Goal: Find contact information: Find contact information

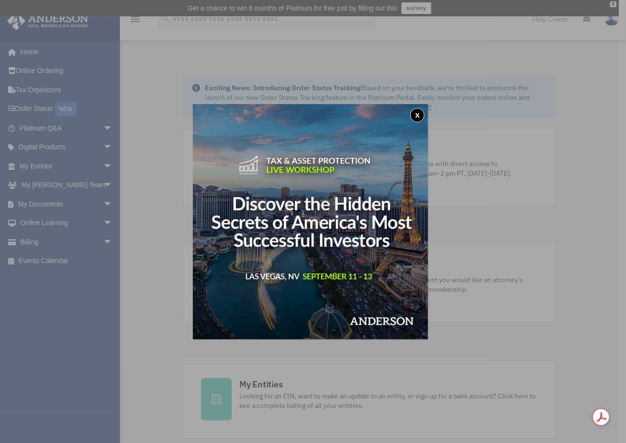
click at [419, 118] on button "x" at bounding box center [417, 115] width 14 height 14
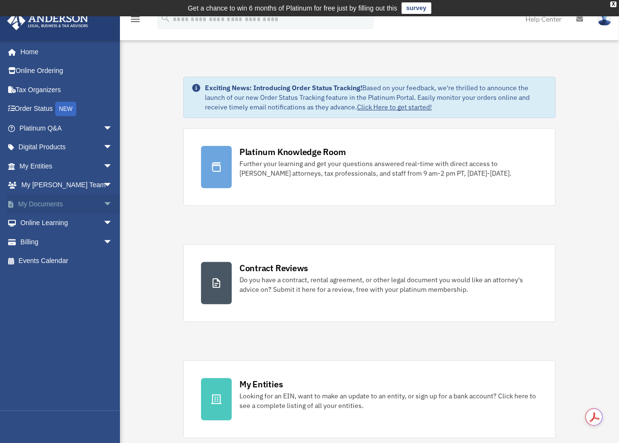
click at [46, 202] on link "My Documents arrow_drop_down" at bounding box center [67, 203] width 120 height 19
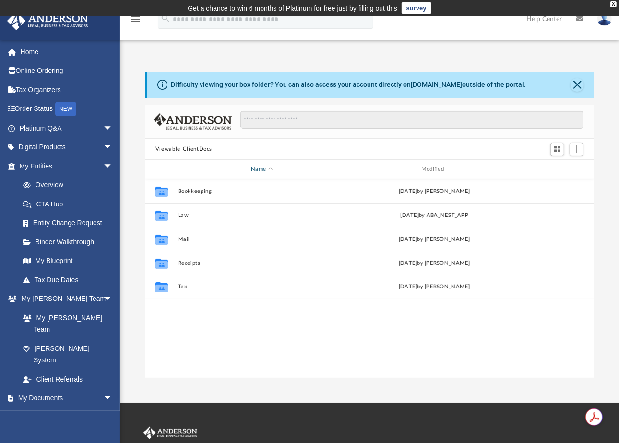
scroll to position [211, 441]
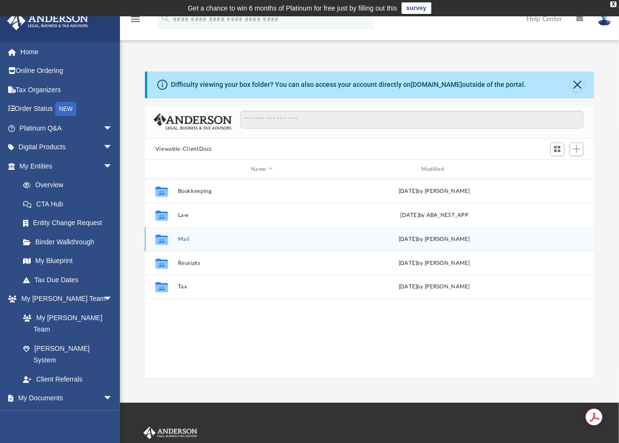
click at [188, 239] on button "Mail" at bounding box center [262, 239] width 168 height 6
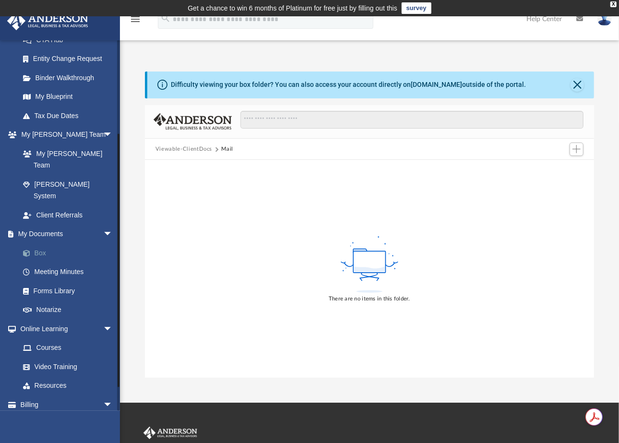
scroll to position [4, 0]
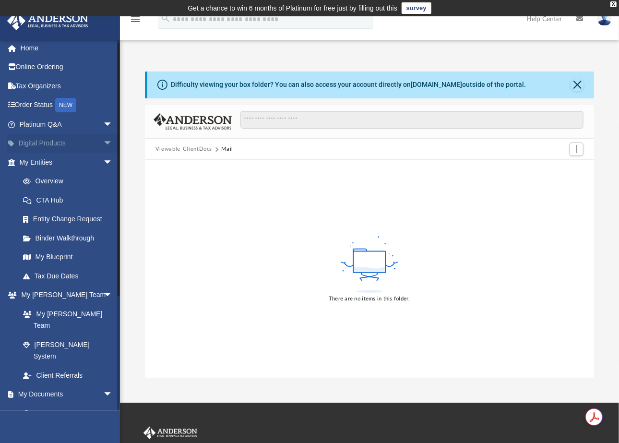
click at [103, 142] on span "arrow_drop_down" at bounding box center [112, 144] width 19 height 20
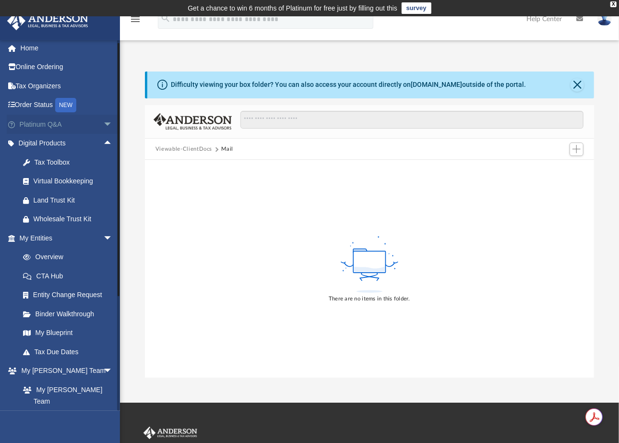
click at [103, 124] on span "arrow_drop_down" at bounding box center [112, 125] width 19 height 20
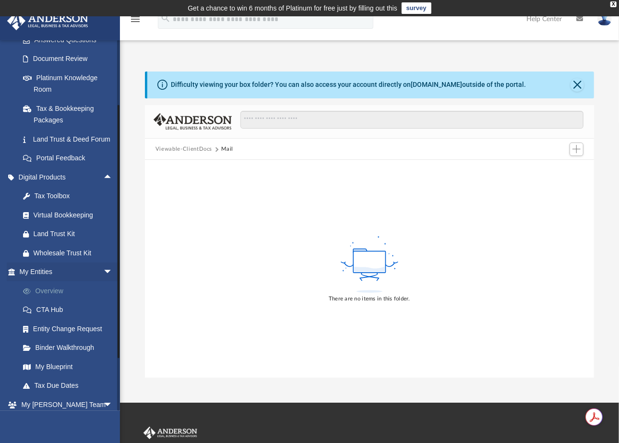
scroll to position [324, 0]
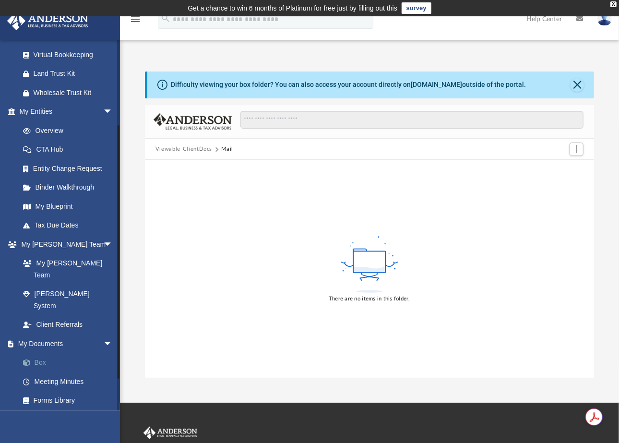
click at [52, 353] on link "Box" at bounding box center [70, 362] width 114 height 19
click at [41, 353] on link "Box" at bounding box center [70, 362] width 114 height 19
click at [39, 353] on link "Box" at bounding box center [70, 362] width 114 height 19
click at [23, 353] on link "Box" at bounding box center [70, 362] width 114 height 19
click at [587, 85] on div "Difficulty viewing your box folder? You can also access your account directly o…" at bounding box center [370, 84] width 447 height 27
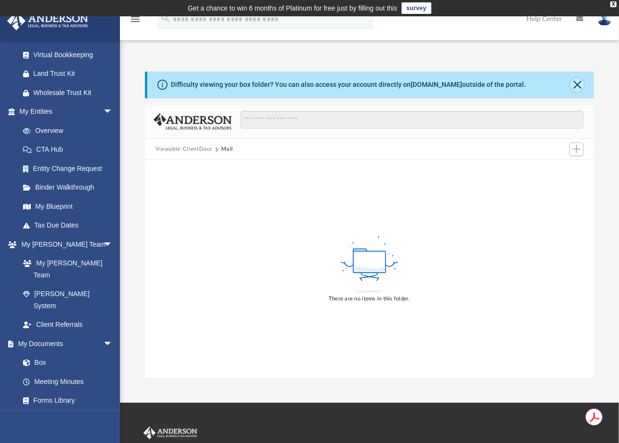
click at [577, 86] on button "Close" at bounding box center [576, 84] width 13 height 13
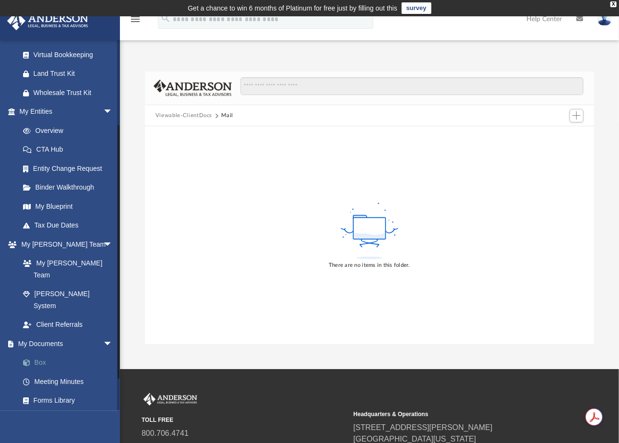
click at [35, 353] on link "Box" at bounding box center [70, 362] width 114 height 19
click at [62, 372] on link "Meeting Minutes" at bounding box center [70, 381] width 114 height 19
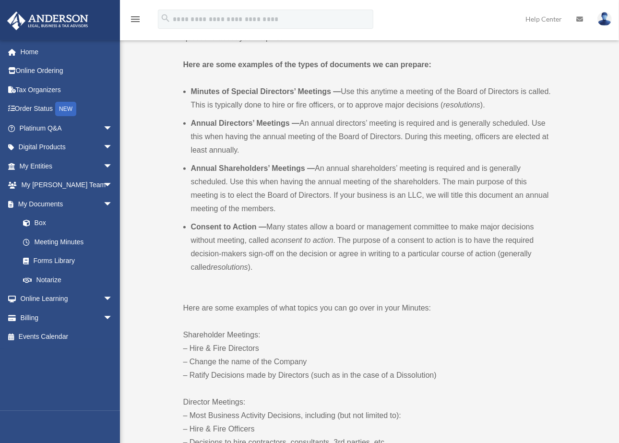
scroll to position [480, 0]
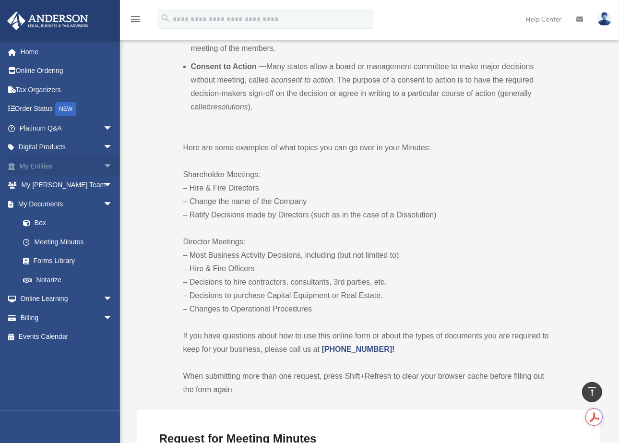
click at [35, 166] on link "My Entities arrow_drop_down" at bounding box center [67, 165] width 120 height 19
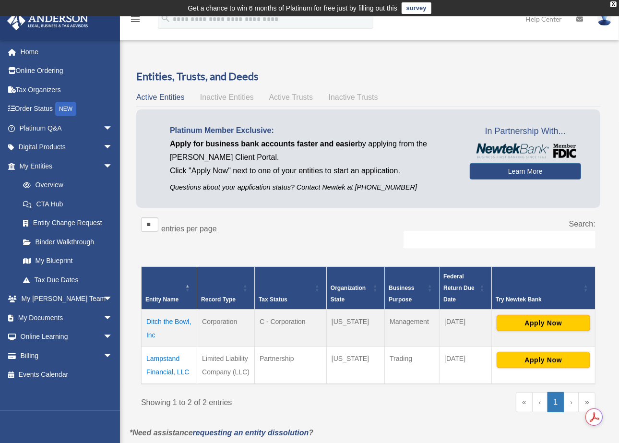
scroll to position [160, 0]
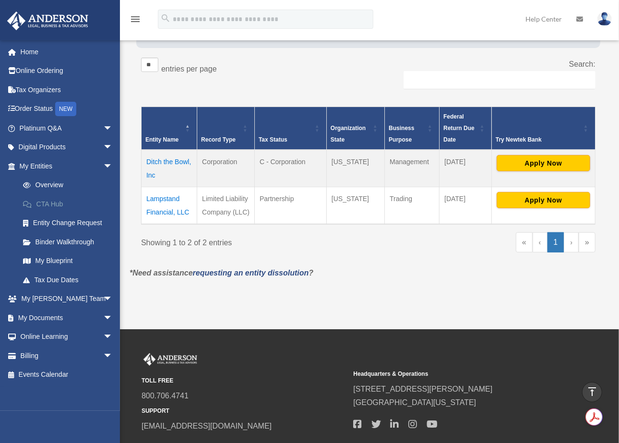
click at [46, 203] on link "CTA Hub" at bounding box center [70, 203] width 114 height 19
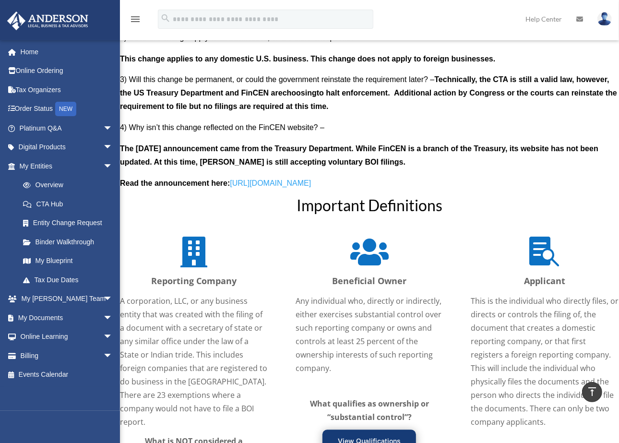
scroll to position [1119, 0]
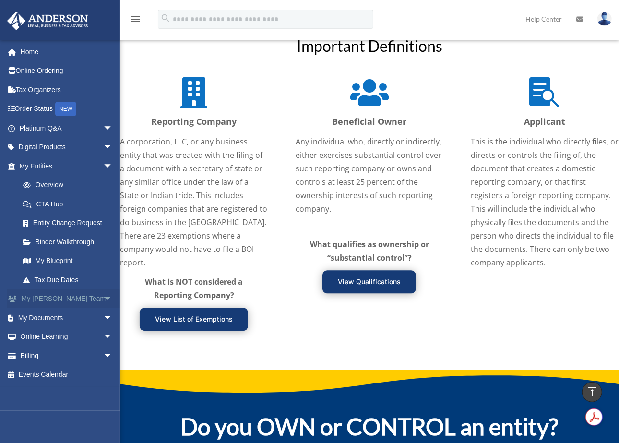
click at [80, 296] on link "My Anderson Team arrow_drop_down" at bounding box center [67, 298] width 120 height 19
click at [103, 297] on span "arrow_drop_down" at bounding box center [112, 299] width 19 height 20
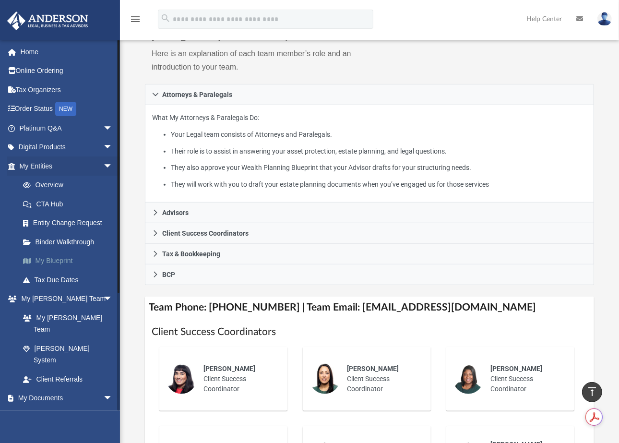
click at [56, 260] on link "My Blueprint" at bounding box center [70, 260] width 114 height 19
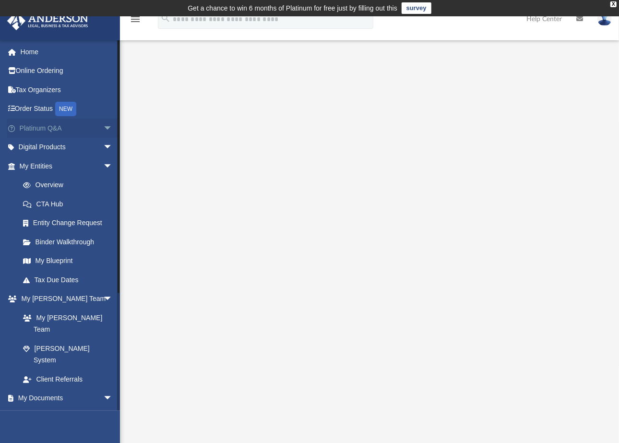
click at [87, 128] on link "Platinum Q&A arrow_drop_down" at bounding box center [67, 127] width 120 height 19
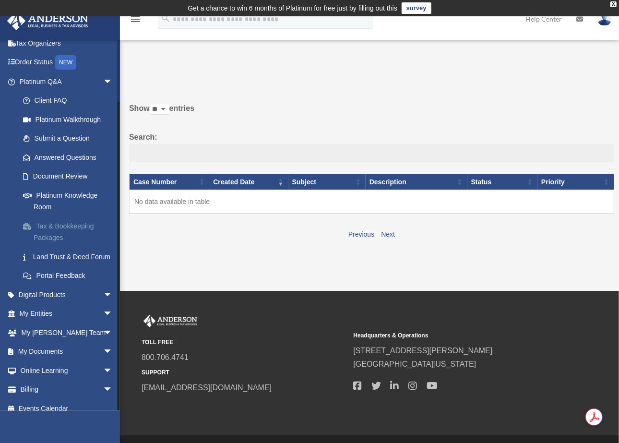
scroll to position [67, 0]
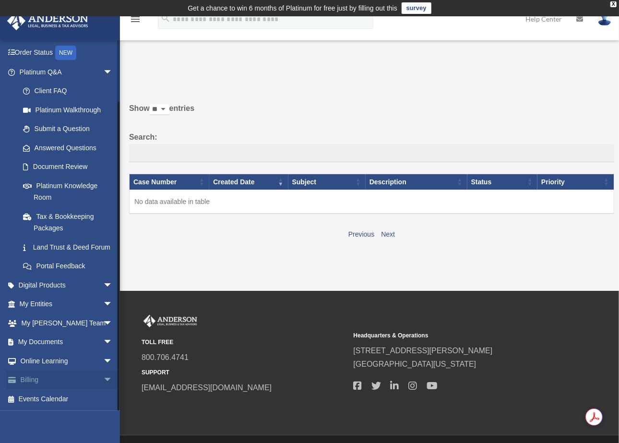
click at [81, 383] on link "Billing arrow_drop_down" at bounding box center [67, 379] width 120 height 19
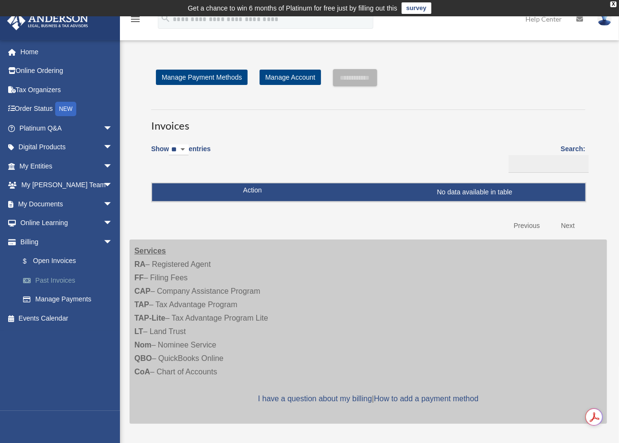
click at [45, 278] on link "Past Invoices" at bounding box center [70, 280] width 114 height 19
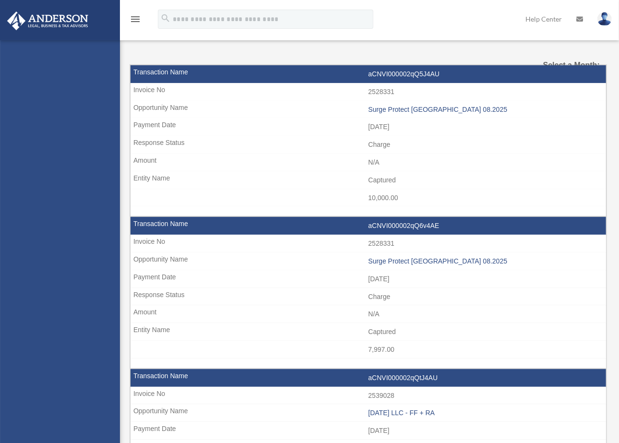
select select
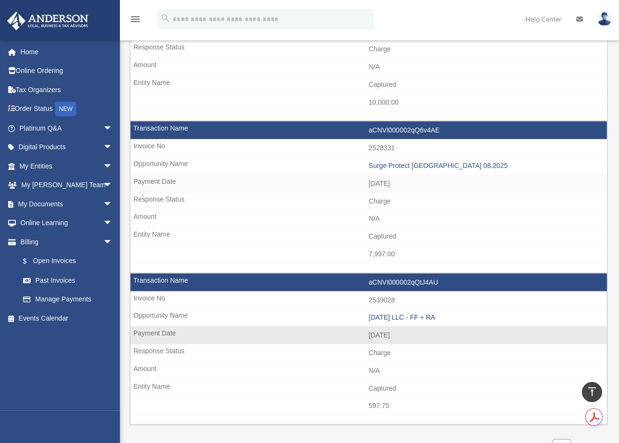
scroll to position [319, 0]
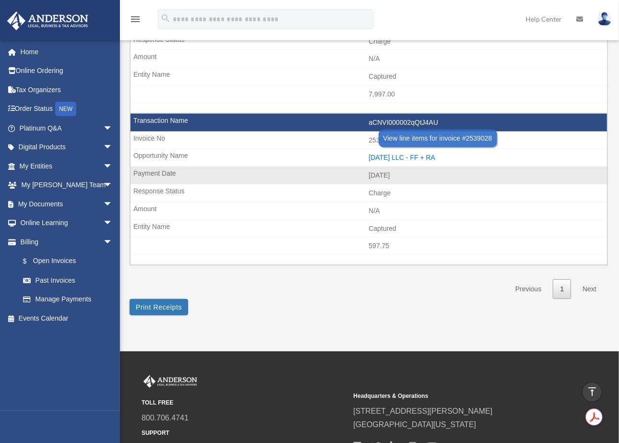
click at [409, 154] on div "2025.08.03 LLC - FF + RA" at bounding box center [486, 158] width 234 height 8
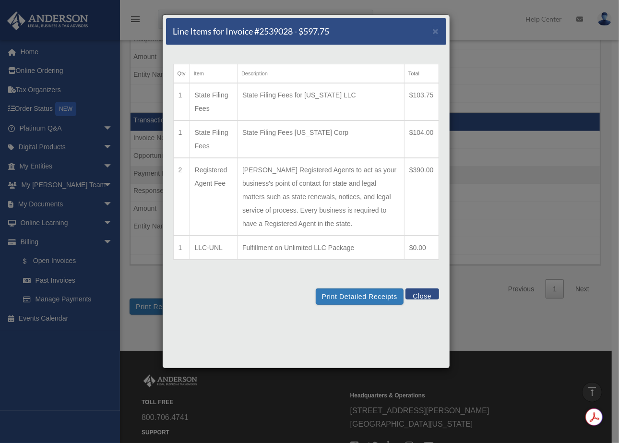
click at [420, 288] on button "Close" at bounding box center [421, 293] width 33 height 11
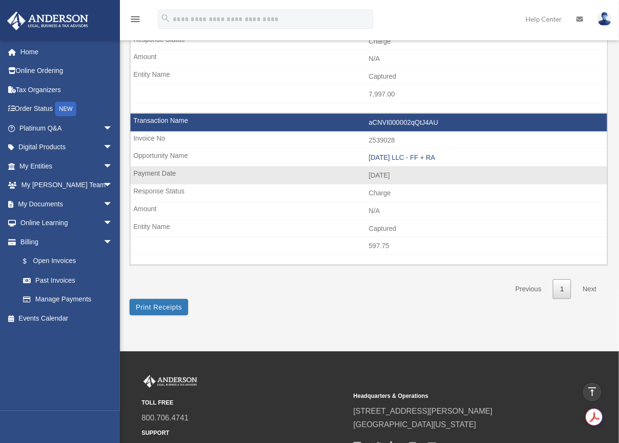
scroll to position [160, 0]
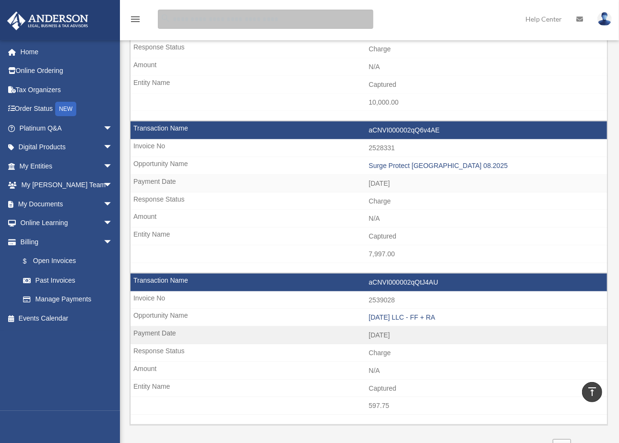
click at [209, 27] on input "search" at bounding box center [265, 19] width 215 height 19
type input "**********"
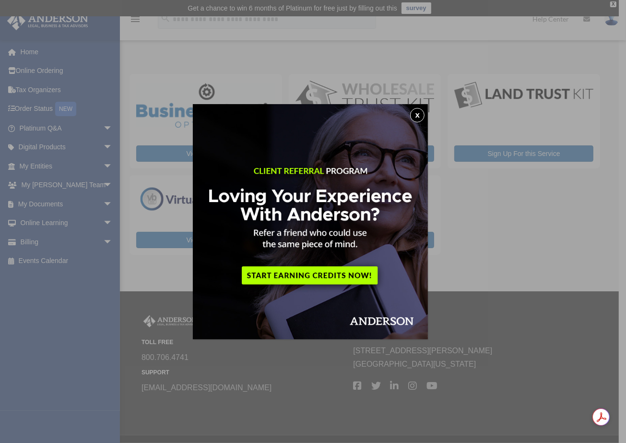
click at [422, 114] on button "x" at bounding box center [417, 115] width 14 height 14
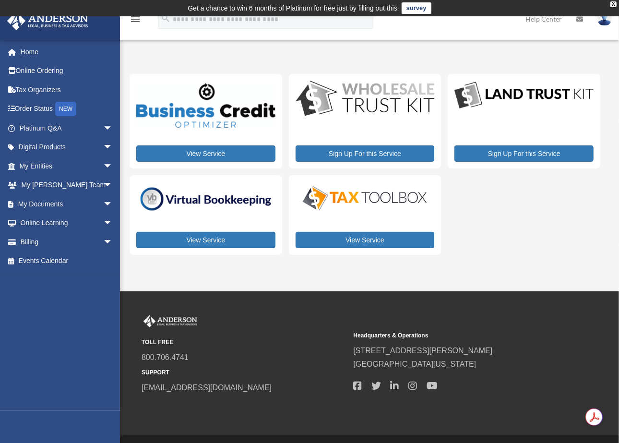
click at [540, 22] on link "Help Center" at bounding box center [543, 19] width 51 height 38
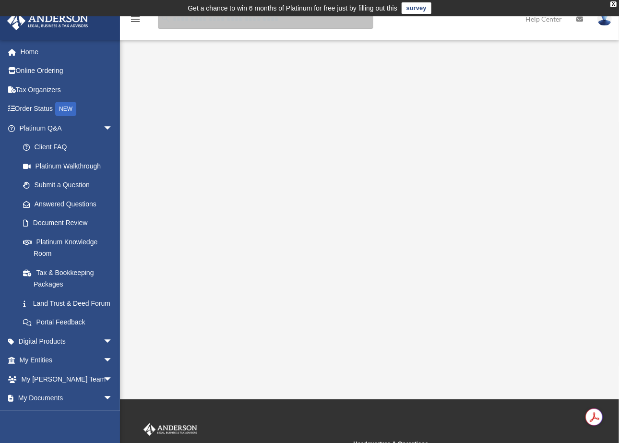
click at [192, 23] on input "search" at bounding box center [265, 19] width 215 height 19
click at [352, 25] on input "search" at bounding box center [265, 19] width 215 height 19
type input "**********"
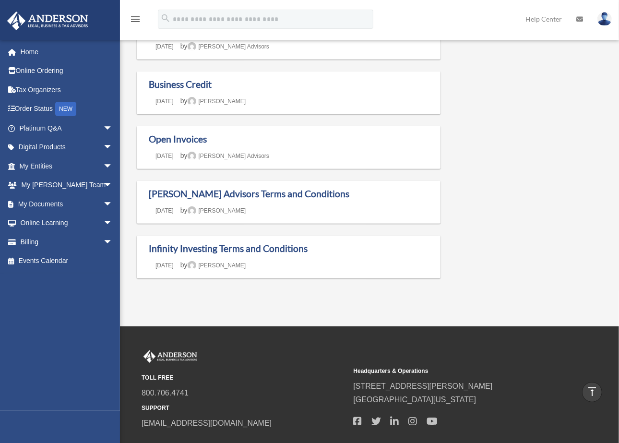
scroll to position [382, 0]
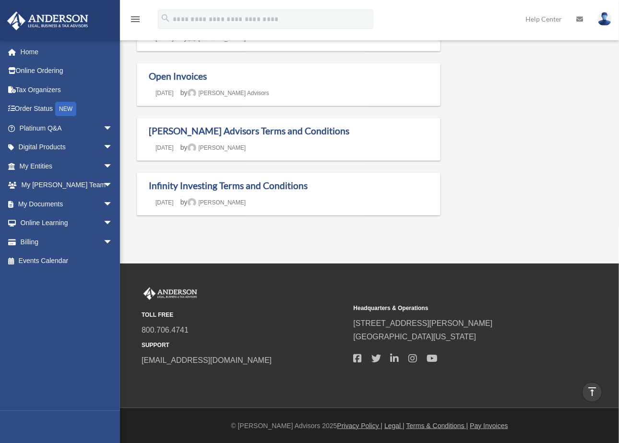
click at [37, 183] on link "My [PERSON_NAME] Team arrow_drop_down" at bounding box center [67, 185] width 120 height 19
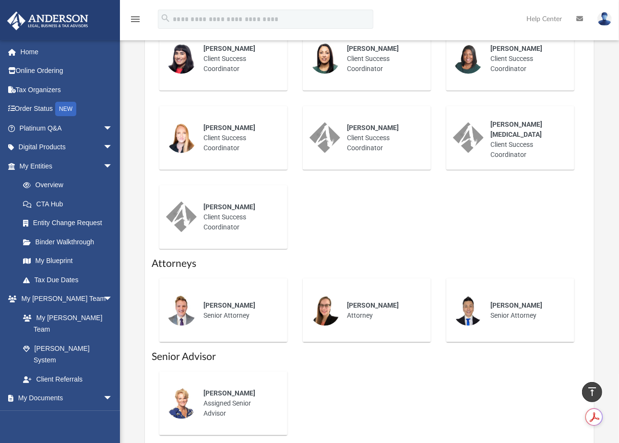
scroll to position [319, 0]
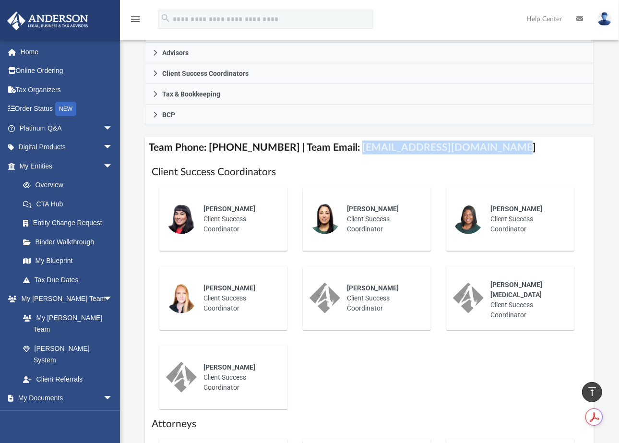
drag, startPoint x: 342, startPoint y: 146, endPoint x: 497, endPoint y: 152, distance: 156.0
click at [497, 152] on h4 "Team Phone: [PHONE_NUMBER] | Team Email: [EMAIL_ADDRESS][DOMAIN_NAME]" at bounding box center [369, 148] width 449 height 22
copy h4 "[EMAIL_ADDRESS][DOMAIN_NAME]"
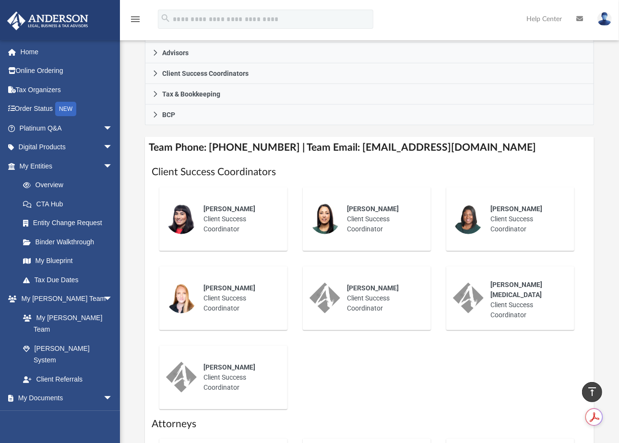
click at [605, 107] on div "Who is on my team and who will I work with: While a client of [PERSON_NAME] you…" at bounding box center [369, 181] width 499 height 858
